Goal: Transaction & Acquisition: Purchase product/service

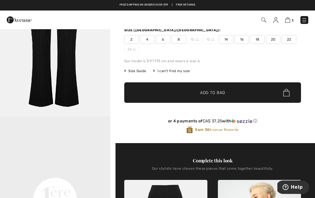
scroll to position [72, 0]
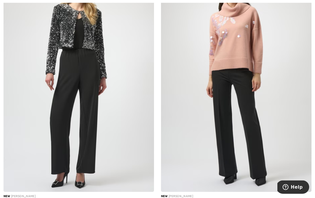
scroll to position [1938, 0]
click at [88, 134] on img at bounding box center [79, 79] width 151 height 226
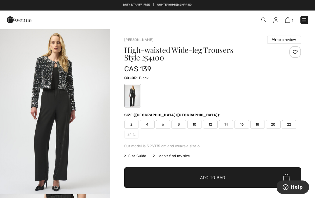
click at [241, 124] on span "16" at bounding box center [242, 124] width 15 height 9
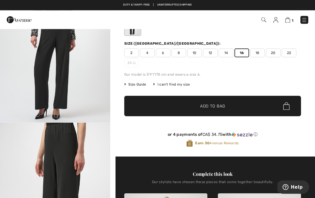
scroll to position [60, 0]
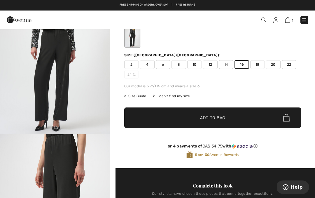
click at [217, 118] on span "Add to Bag" at bounding box center [212, 118] width 25 height 6
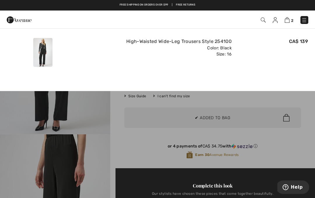
scroll to position [0, 0]
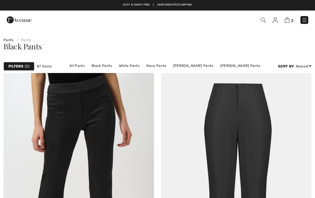
checkbox input "true"
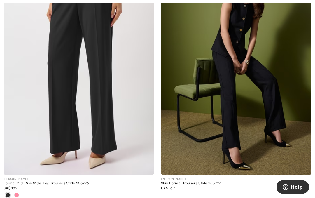
scroll to position [2721, 0]
click at [110, 137] on img at bounding box center [79, 62] width 151 height 226
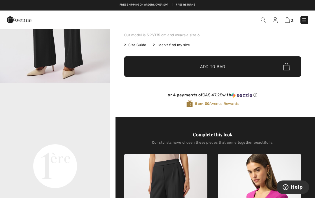
scroll to position [111, 0]
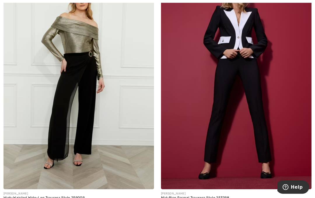
scroll to position [4313, 0]
click at [230, 106] on img at bounding box center [236, 76] width 151 height 226
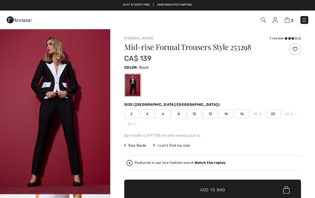
checkbox input "true"
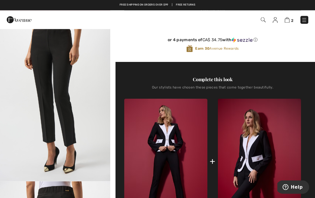
scroll to position [178, 0]
click at [15, 1] on div "Duty & tariff-free | Uninterrupted shipping Free shipping on orders over $99 | …" at bounding box center [157, 5] width 315 height 11
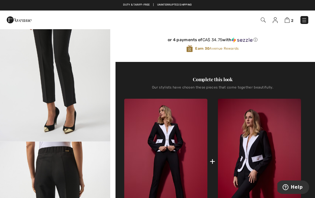
scroll to position [573, 0]
